Goal: Task Accomplishment & Management: Complete application form

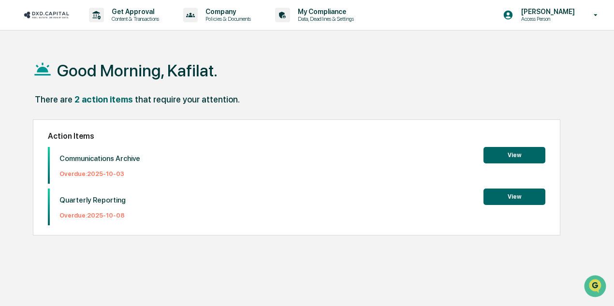
click at [521, 148] on button "View" at bounding box center [515, 155] width 62 height 16
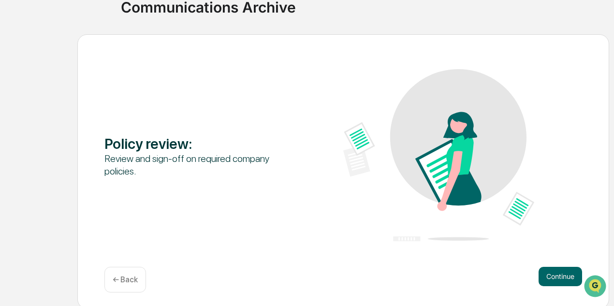
scroll to position [84, 0]
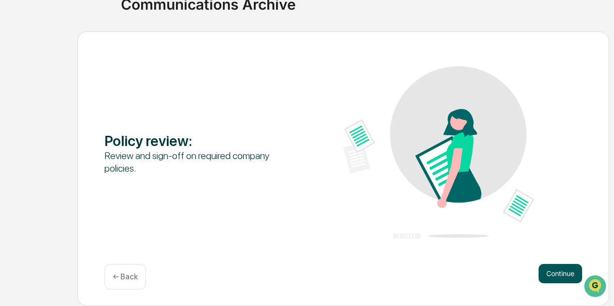
click at [562, 270] on button "Continue" at bounding box center [561, 273] width 44 height 19
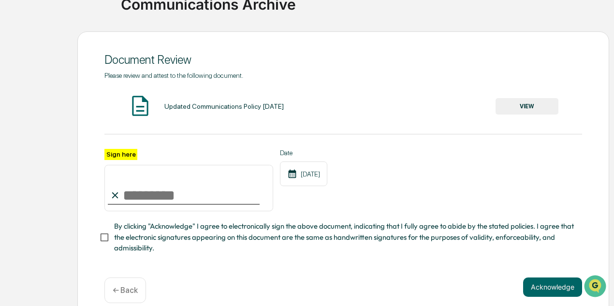
click at [177, 178] on input "Sign here" at bounding box center [189, 188] width 169 height 46
type input "**********"
click at [99, 238] on div "**********" at bounding box center [343, 175] width 532 height 288
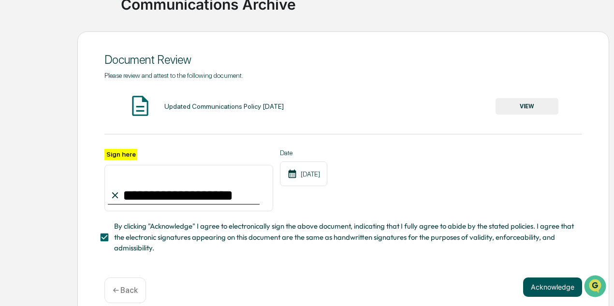
click at [573, 291] on button "Acknowledge" at bounding box center [553, 287] width 59 height 19
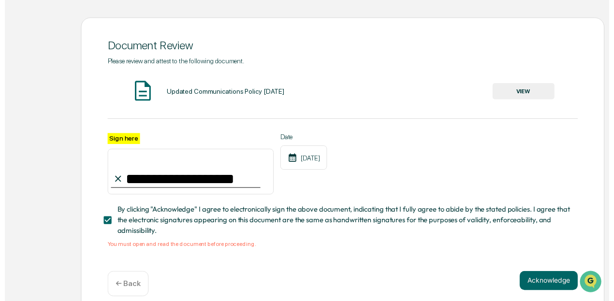
scroll to position [112, 0]
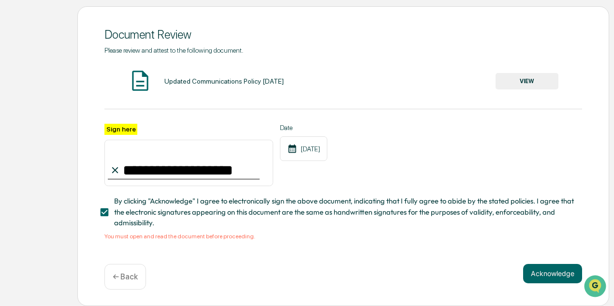
click at [540, 82] on button "VIEW" at bounding box center [527, 81] width 63 height 16
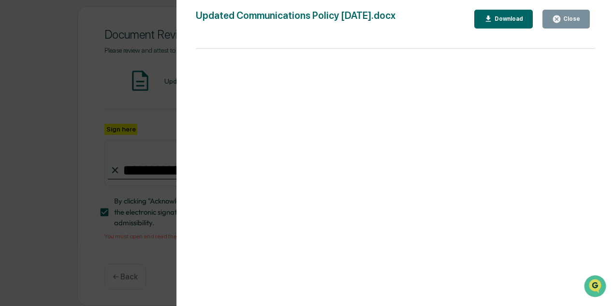
click at [567, 15] on div "Close" at bounding box center [567, 19] width 28 height 9
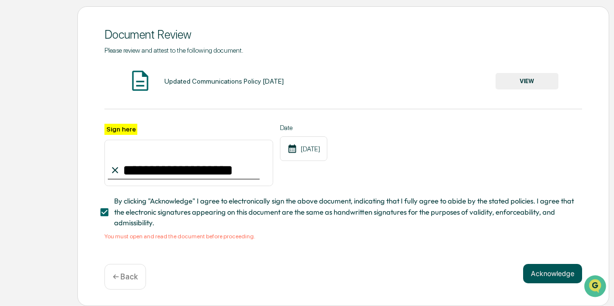
click at [535, 273] on button "Acknowledge" at bounding box center [553, 273] width 59 height 19
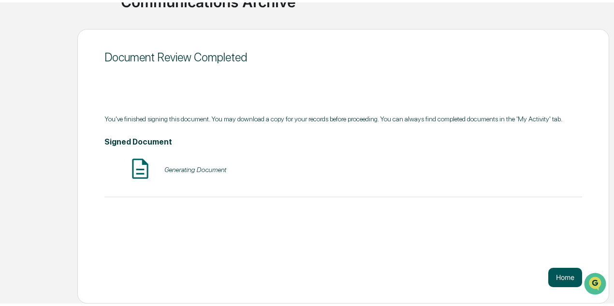
scroll to position [84, 0]
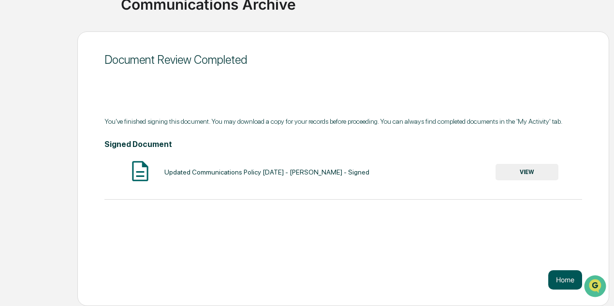
click at [577, 275] on button "Home" at bounding box center [566, 279] width 34 height 19
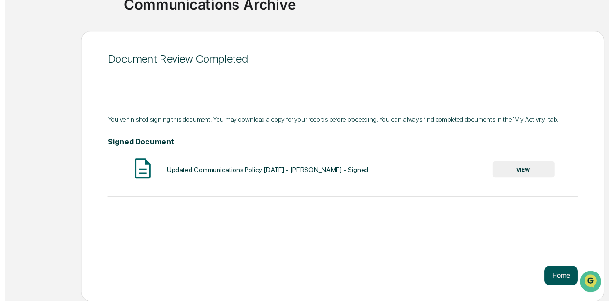
scroll to position [46, 0]
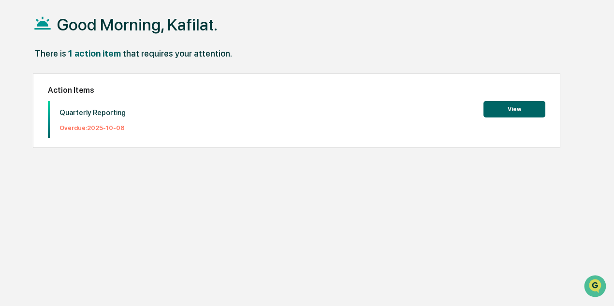
click at [519, 111] on button "View" at bounding box center [515, 109] width 62 height 16
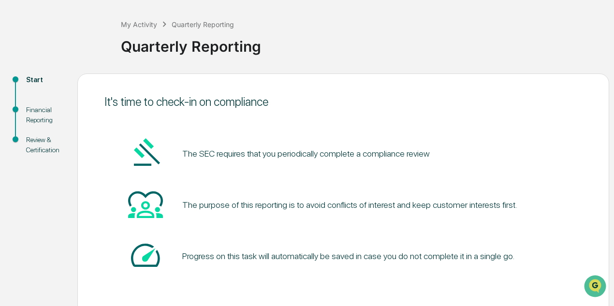
scroll to position [84, 0]
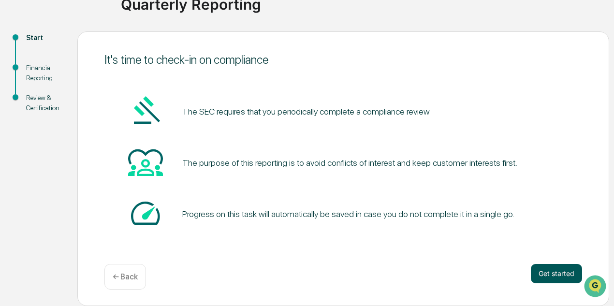
click at [561, 272] on button "Get started" at bounding box center [556, 273] width 51 height 19
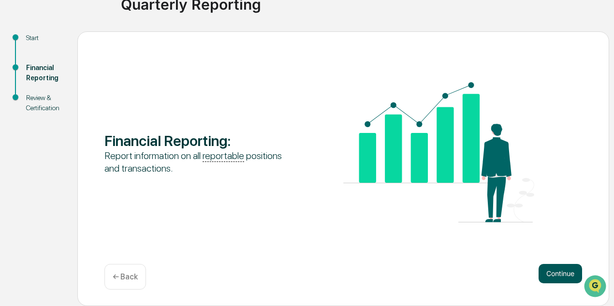
click at [566, 272] on button "Continue" at bounding box center [561, 273] width 44 height 19
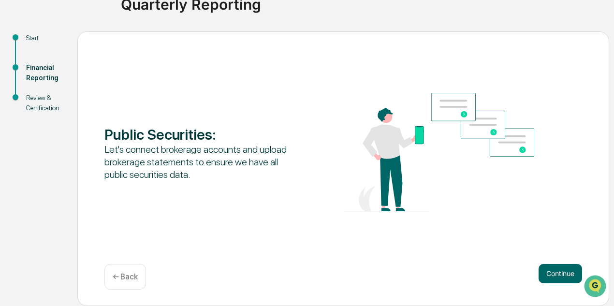
click at [566, 272] on button "Continue" at bounding box center [561, 273] width 44 height 19
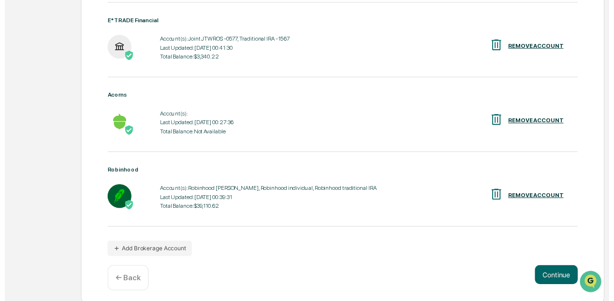
scroll to position [301, 0]
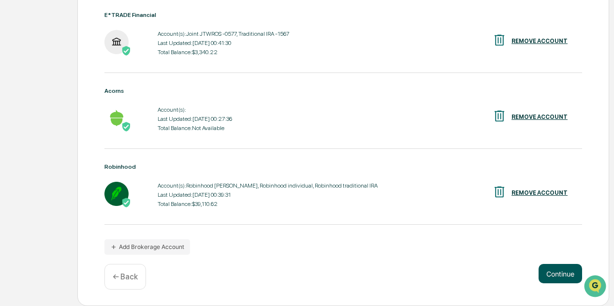
click at [569, 276] on button "Continue" at bounding box center [561, 273] width 44 height 19
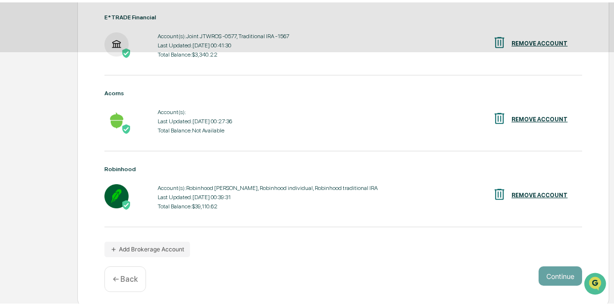
scroll to position [84, 0]
